Goal: Find specific page/section: Find specific page/section

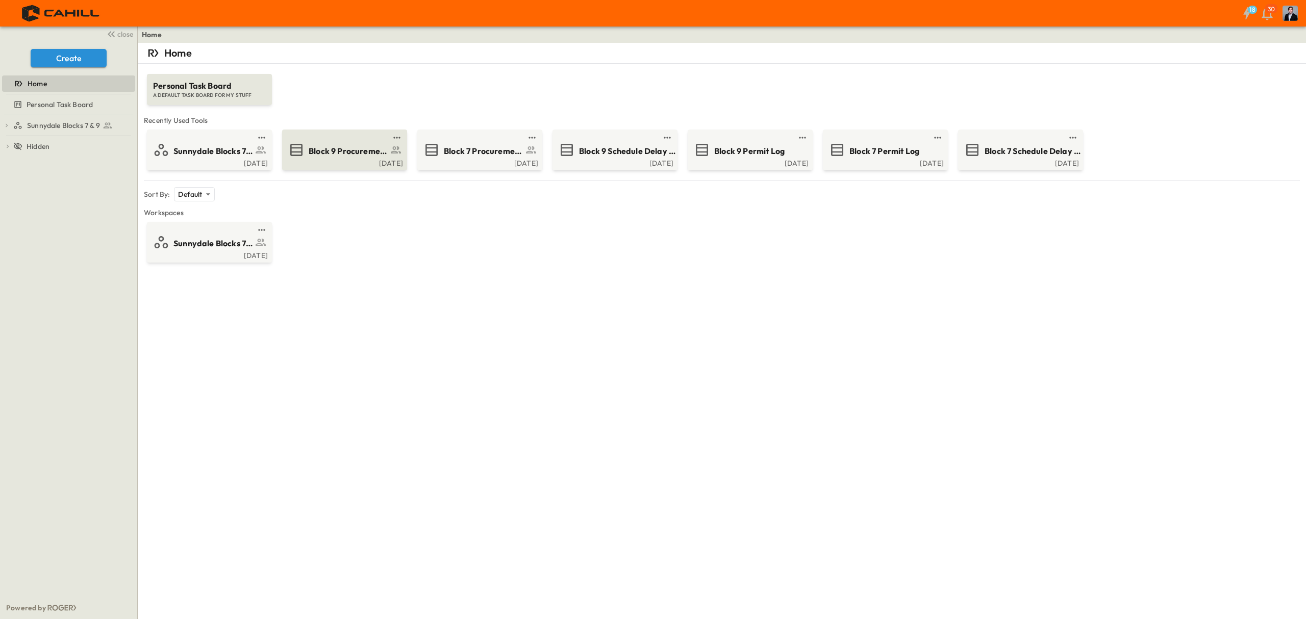
click at [332, 153] on span "Block 9 Procurement Log" at bounding box center [348, 151] width 79 height 12
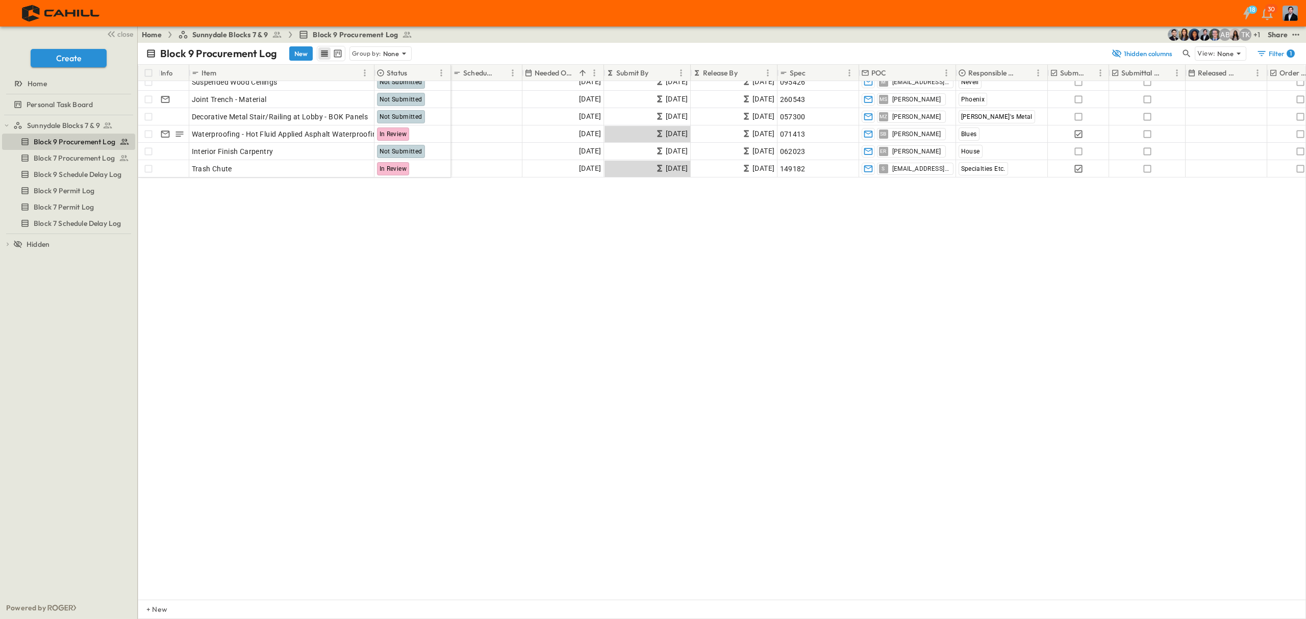
scroll to position [967, 0]
